Goal: Transaction & Acquisition: Obtain resource

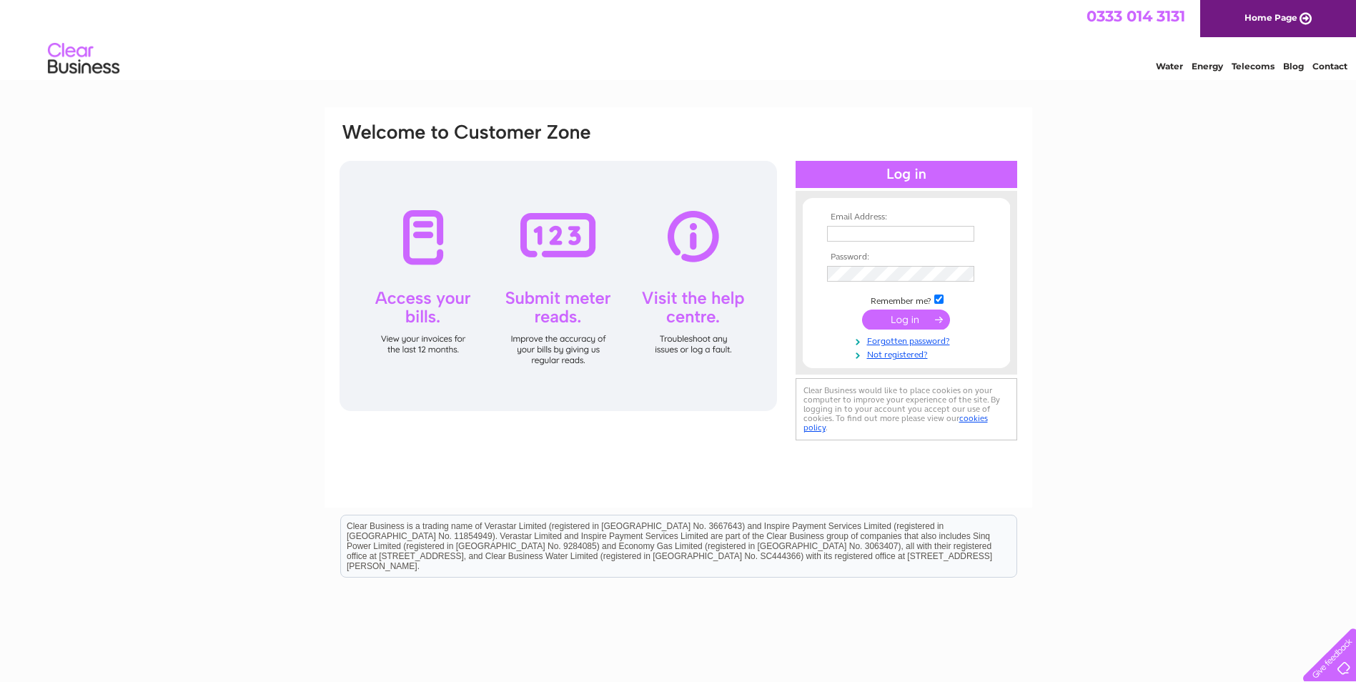
type input "karen.shea@camfaud.co.uk"
click at [904, 319] on input "submit" at bounding box center [906, 319] width 88 height 20
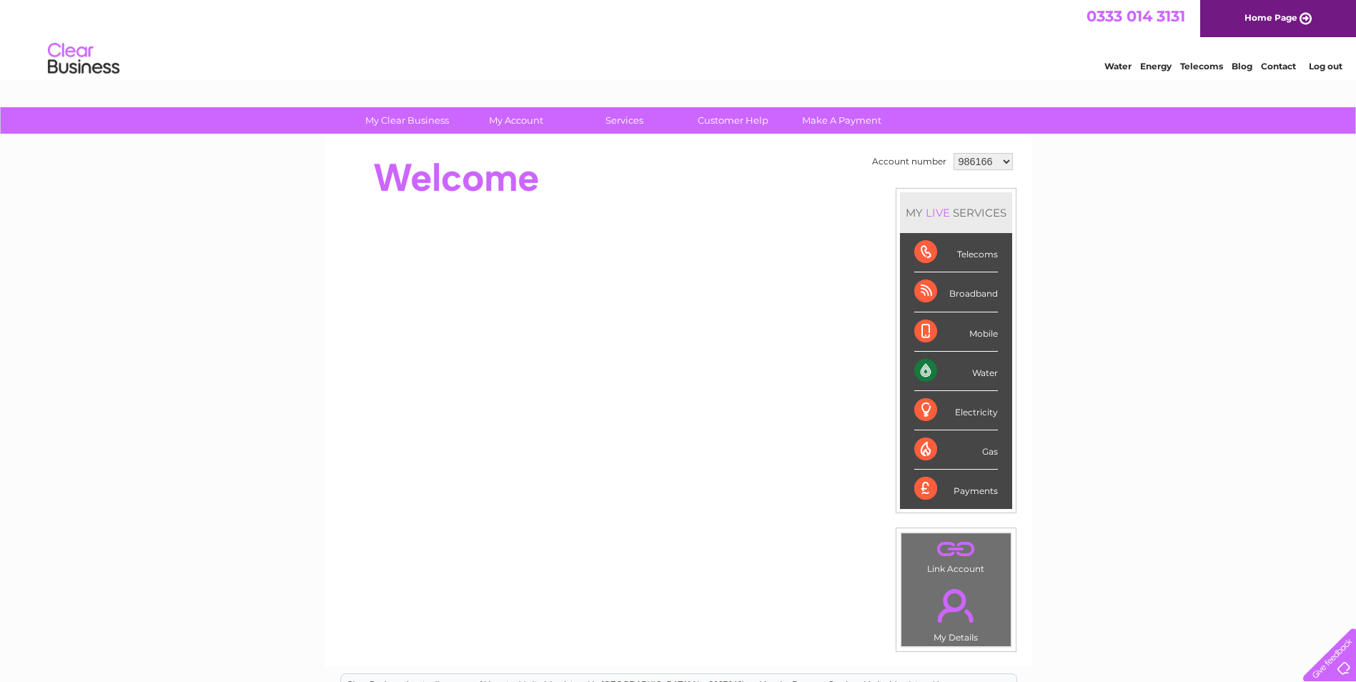
click at [978, 161] on select "986166 986171 986174 986177 986183 1140229" at bounding box center [982, 161] width 59 height 17
click at [953, 153] on select "986166 986171 986174 986177 986183 1140229" at bounding box center [982, 161] width 59 height 17
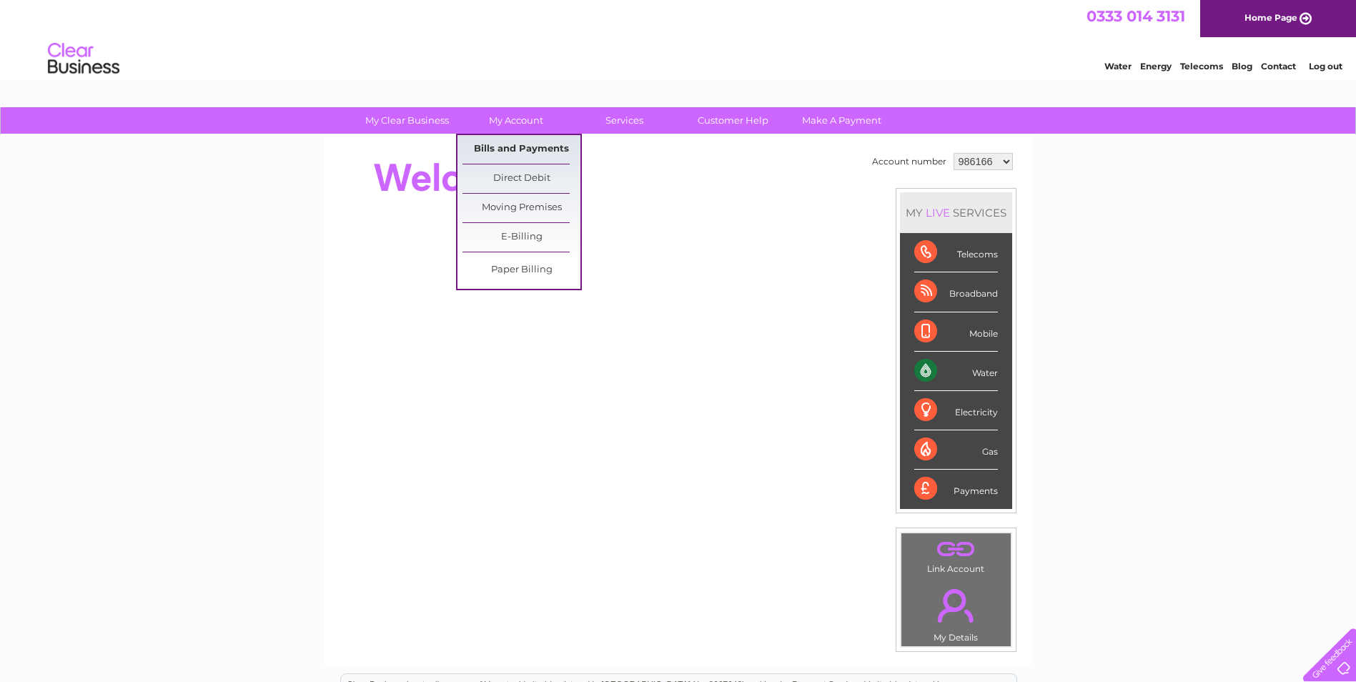
click at [546, 150] on link "Bills and Payments" at bounding box center [521, 149] width 118 height 29
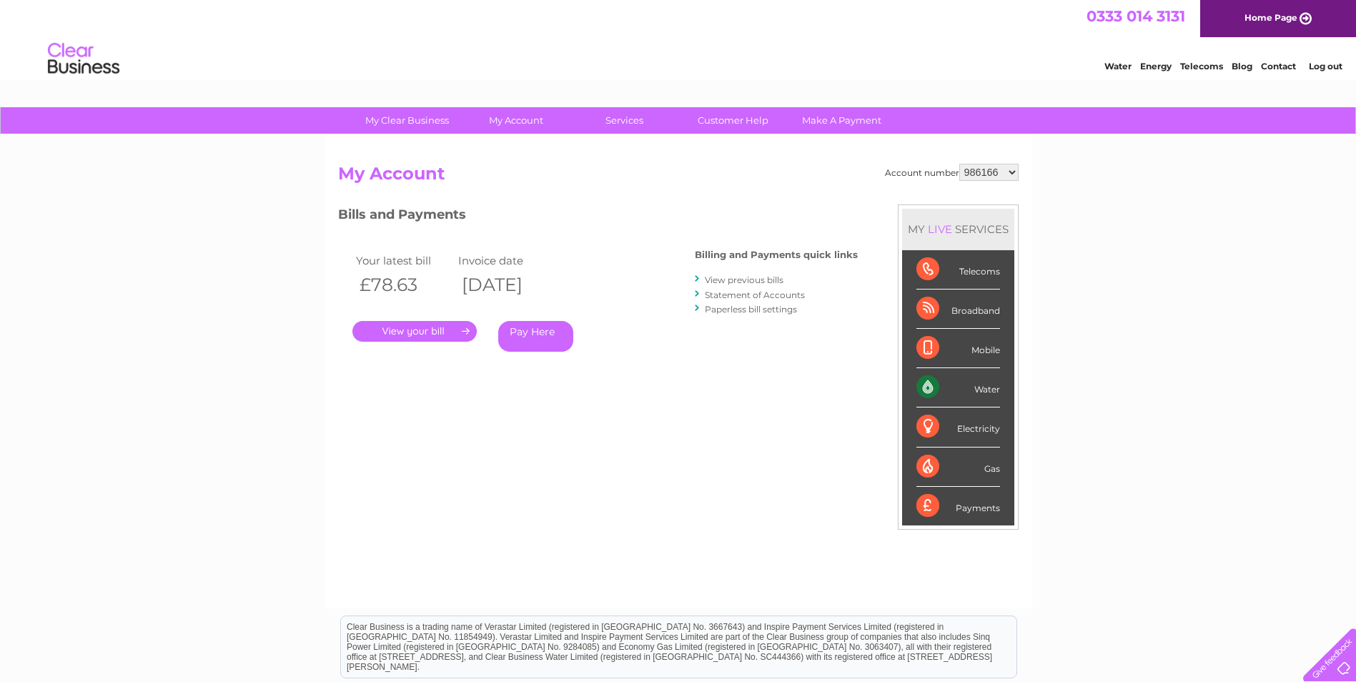
click at [984, 172] on select "986166 986171 986174 986177 986183 1140229" at bounding box center [988, 172] width 59 height 17
click at [730, 182] on h2 "My Account" at bounding box center [678, 177] width 680 height 27
click at [415, 327] on link "." at bounding box center [414, 331] width 124 height 21
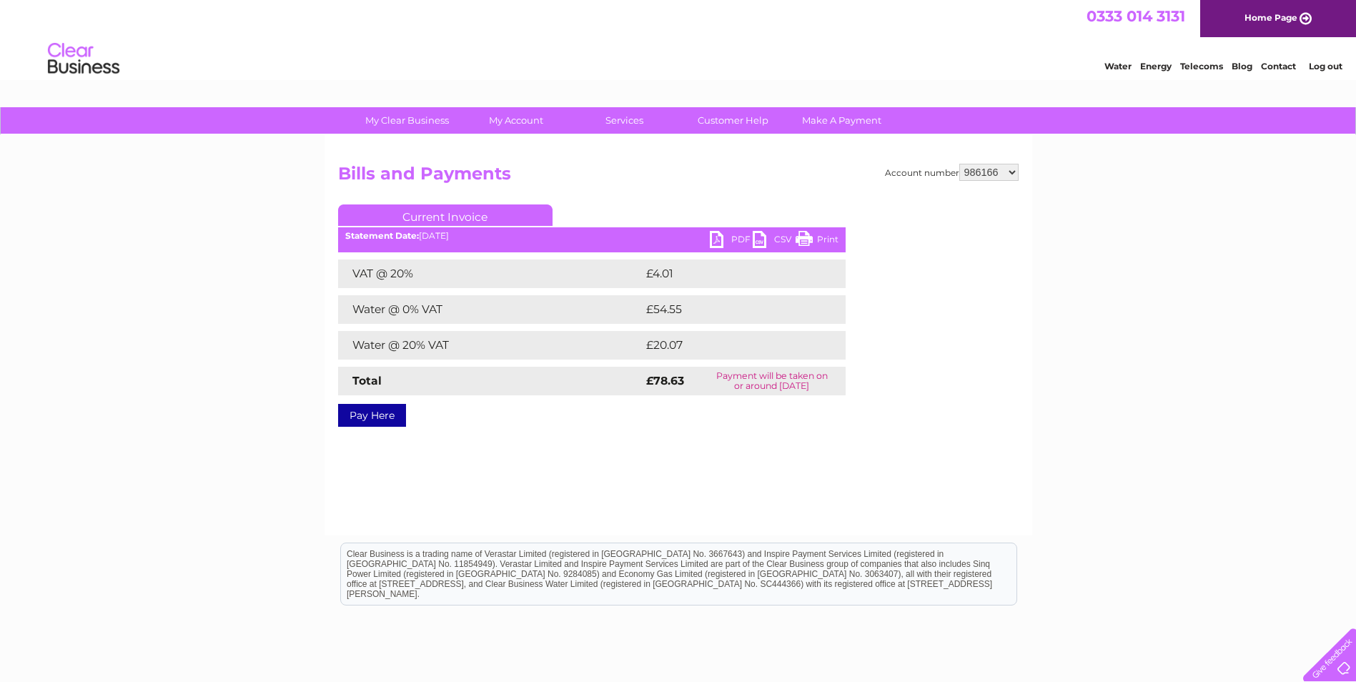
click at [726, 238] on link "PDF" at bounding box center [731, 241] width 43 height 21
click at [991, 172] on select "986166 986171 986174 986177 986183 1140229" at bounding box center [988, 172] width 59 height 17
select select "986171"
click at [960, 164] on select "986166 986171 986174 986177 986183 1140229" at bounding box center [988, 172] width 59 height 17
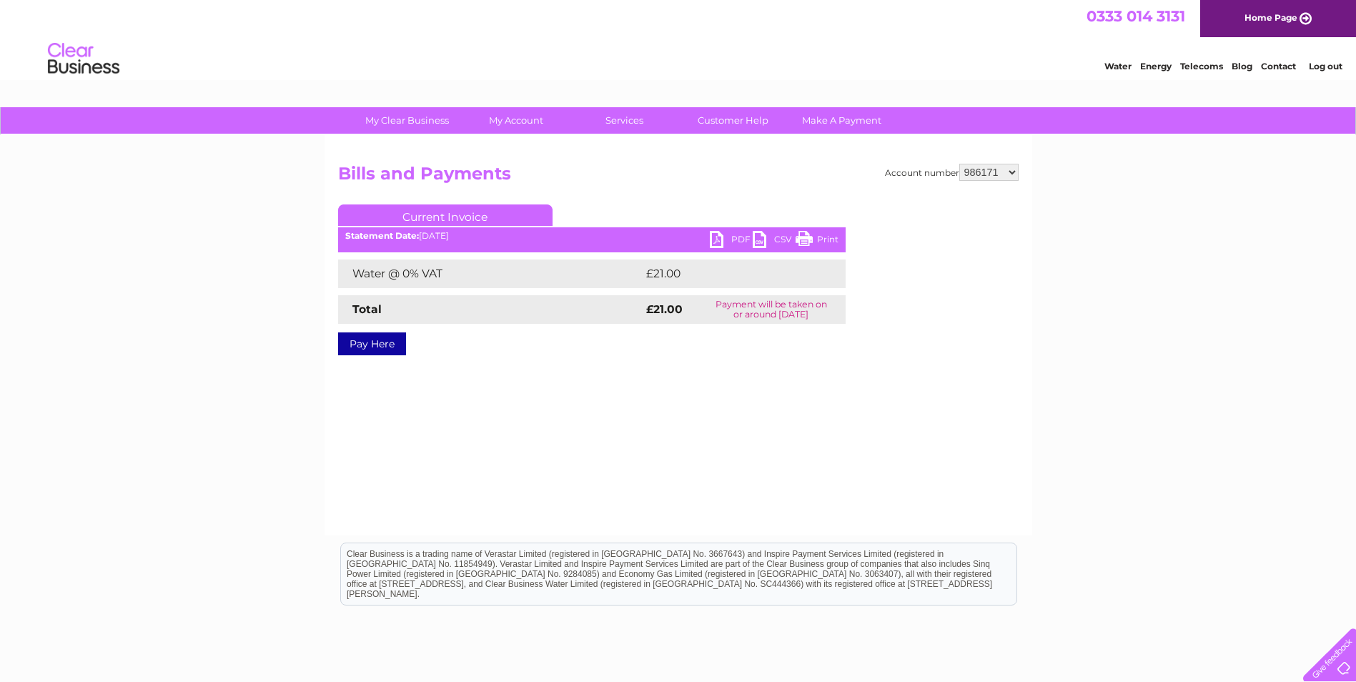
click at [733, 241] on link "PDF" at bounding box center [731, 241] width 43 height 21
click at [983, 167] on select "986166 986171 986174 986177 986183 1140229" at bounding box center [988, 172] width 59 height 17
select select "986174"
click at [960, 164] on select "986166 986171 986174 986177 986183 1140229" at bounding box center [988, 172] width 59 height 17
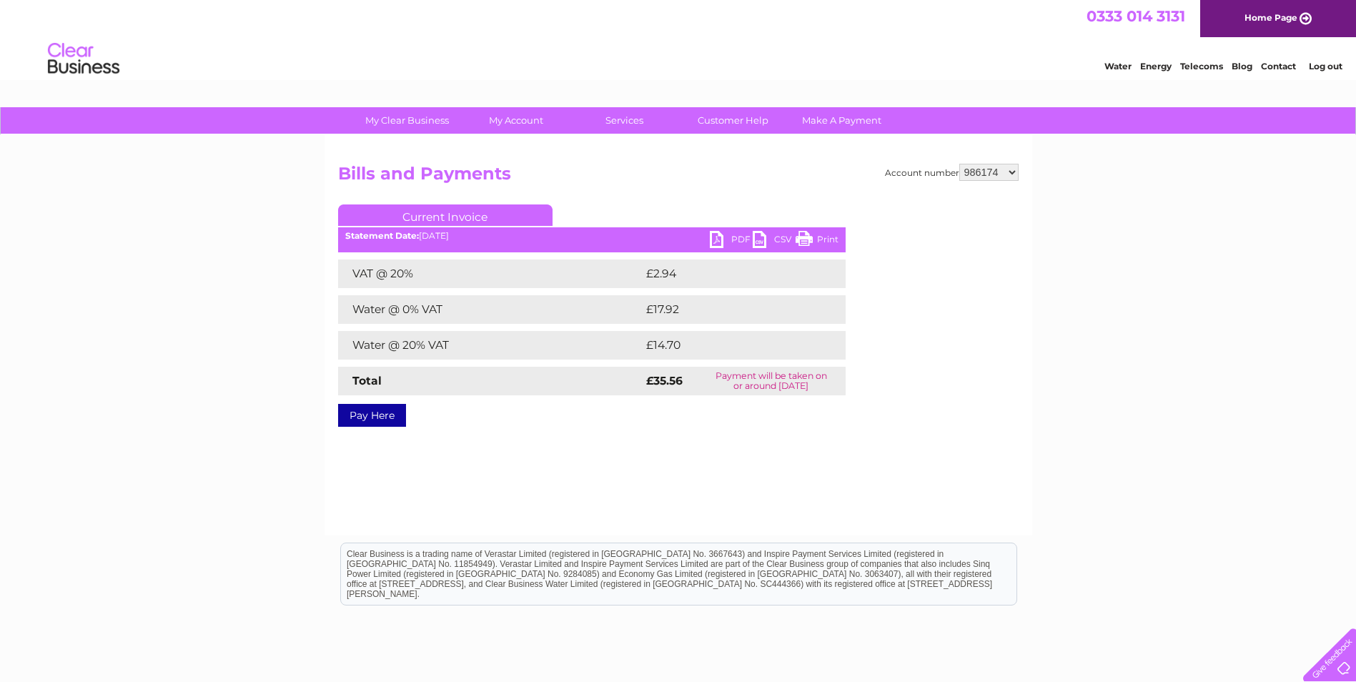
click at [729, 237] on link "PDF" at bounding box center [731, 241] width 43 height 21
click at [985, 167] on select "986166 986171 986174 986177 986183 1140229" at bounding box center [988, 172] width 59 height 17
select select "986177"
click at [960, 164] on select "986166 986171 986174 986177 986183 1140229" at bounding box center [988, 172] width 59 height 17
click at [992, 172] on select "986166 986171 986174 986177 986183 1140229" at bounding box center [988, 172] width 59 height 17
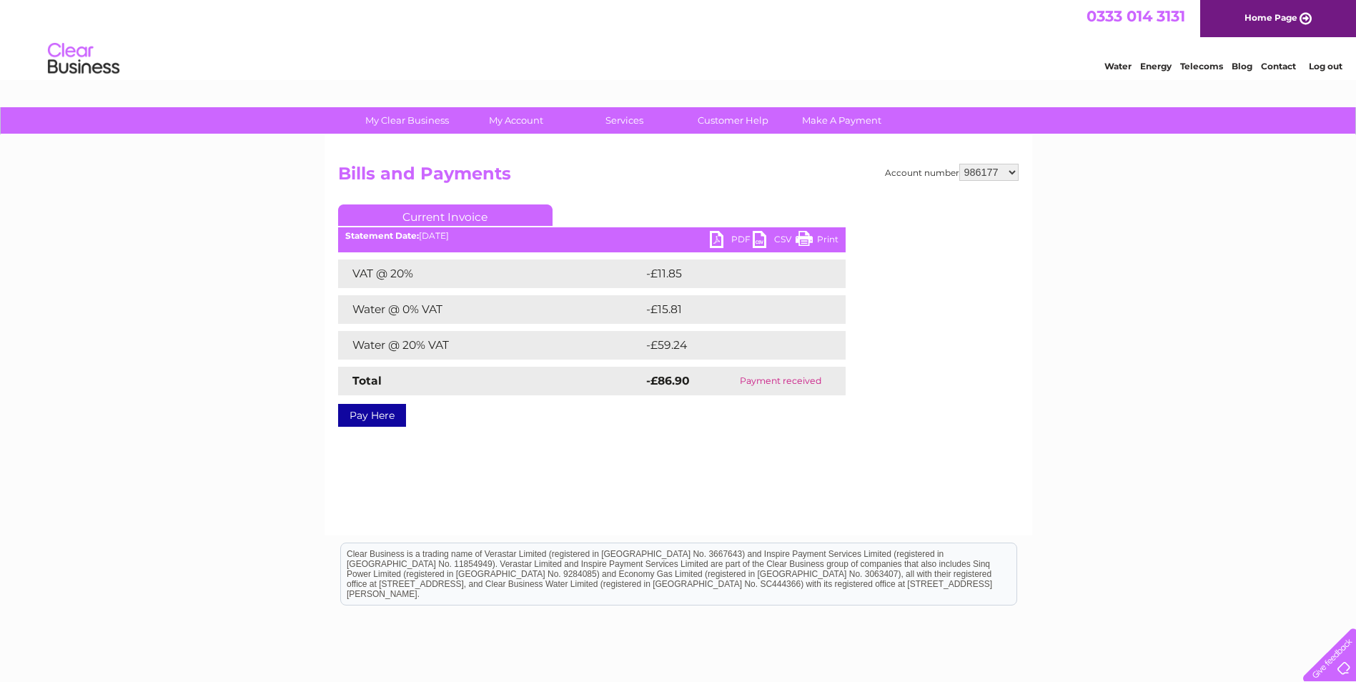
select select "986183"
click at [960, 164] on select "986166 986171 986174 986177 986183 1140229" at bounding box center [988, 172] width 59 height 17
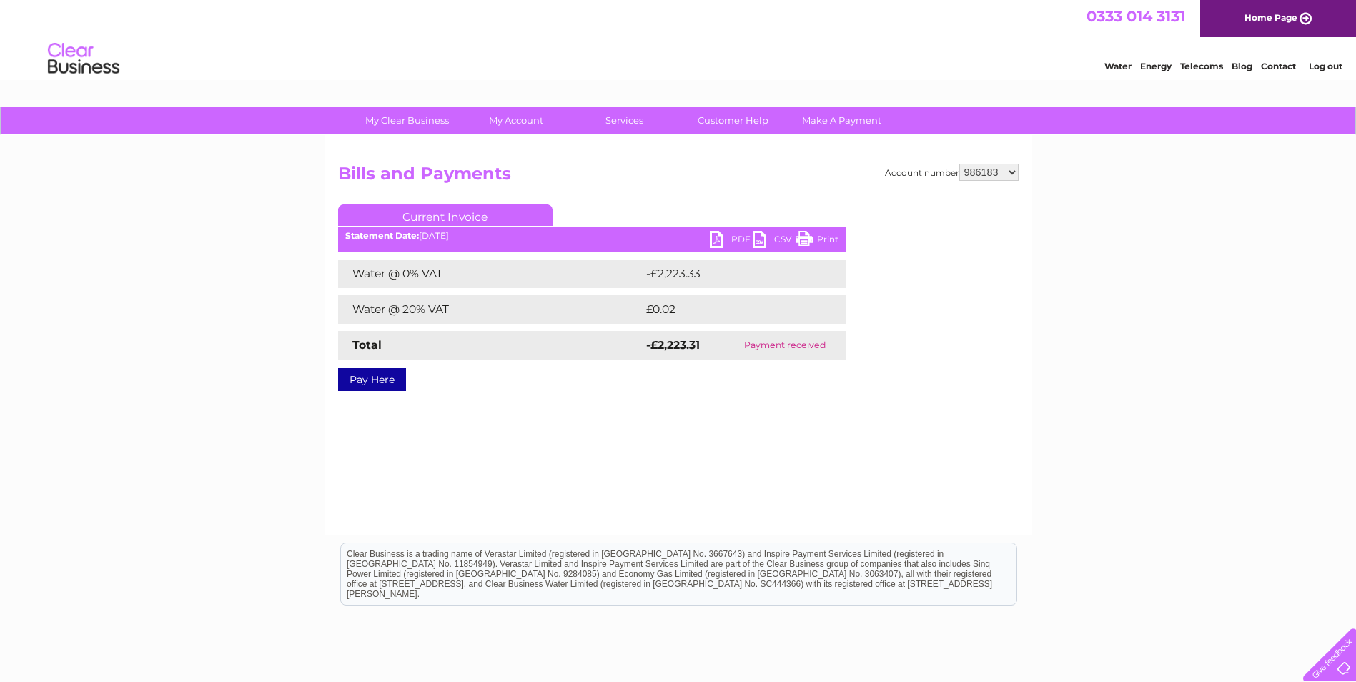
click at [1001, 169] on select "986166 986171 986174 986177 986183 1140229" at bounding box center [988, 172] width 59 height 17
select select "1140229"
click at [960, 164] on select "986166 986171 986174 986177 986183 1140229" at bounding box center [988, 172] width 59 height 17
click at [1012, 172] on select "986166 986171 986174 986177 986183 1140229" at bounding box center [988, 172] width 59 height 17
click at [1127, 267] on div "My Clear Business Login Details My Details My Preferences Link Account My Accou…" at bounding box center [678, 443] width 1356 height 672
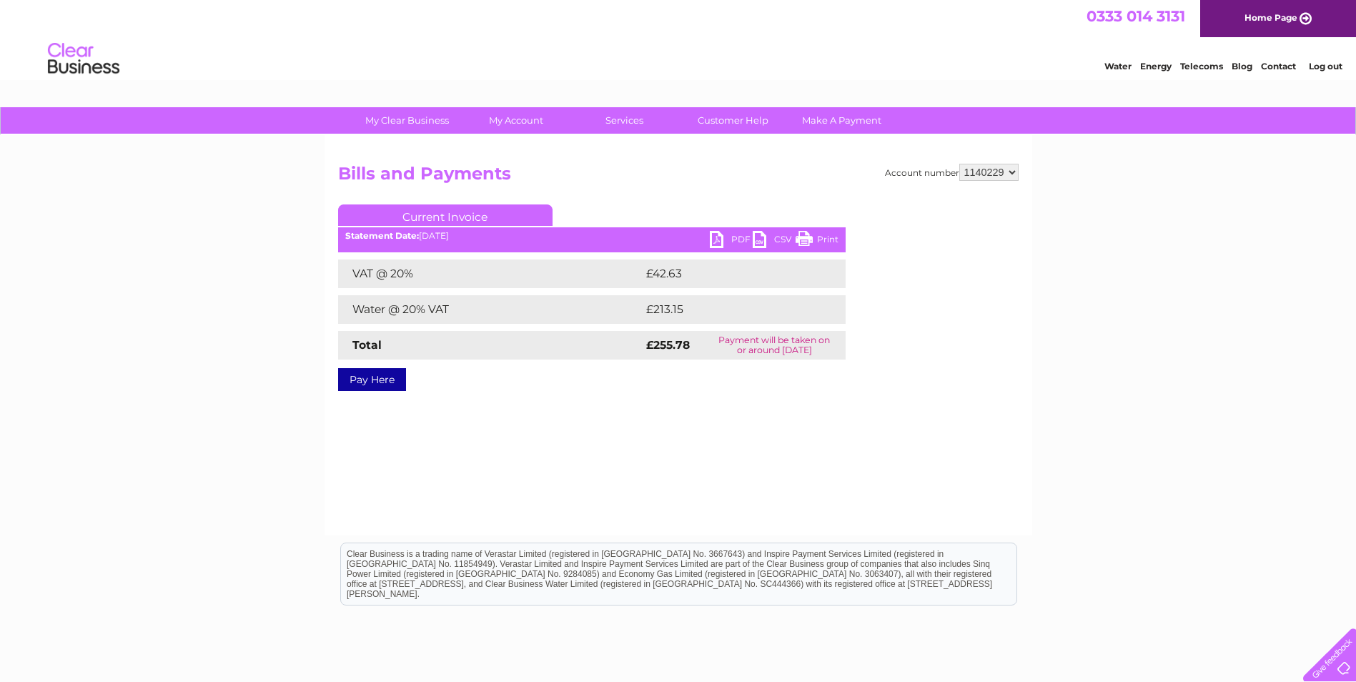
click at [733, 242] on link "PDF" at bounding box center [731, 241] width 43 height 21
